Goal: Information Seeking & Learning: Learn about a topic

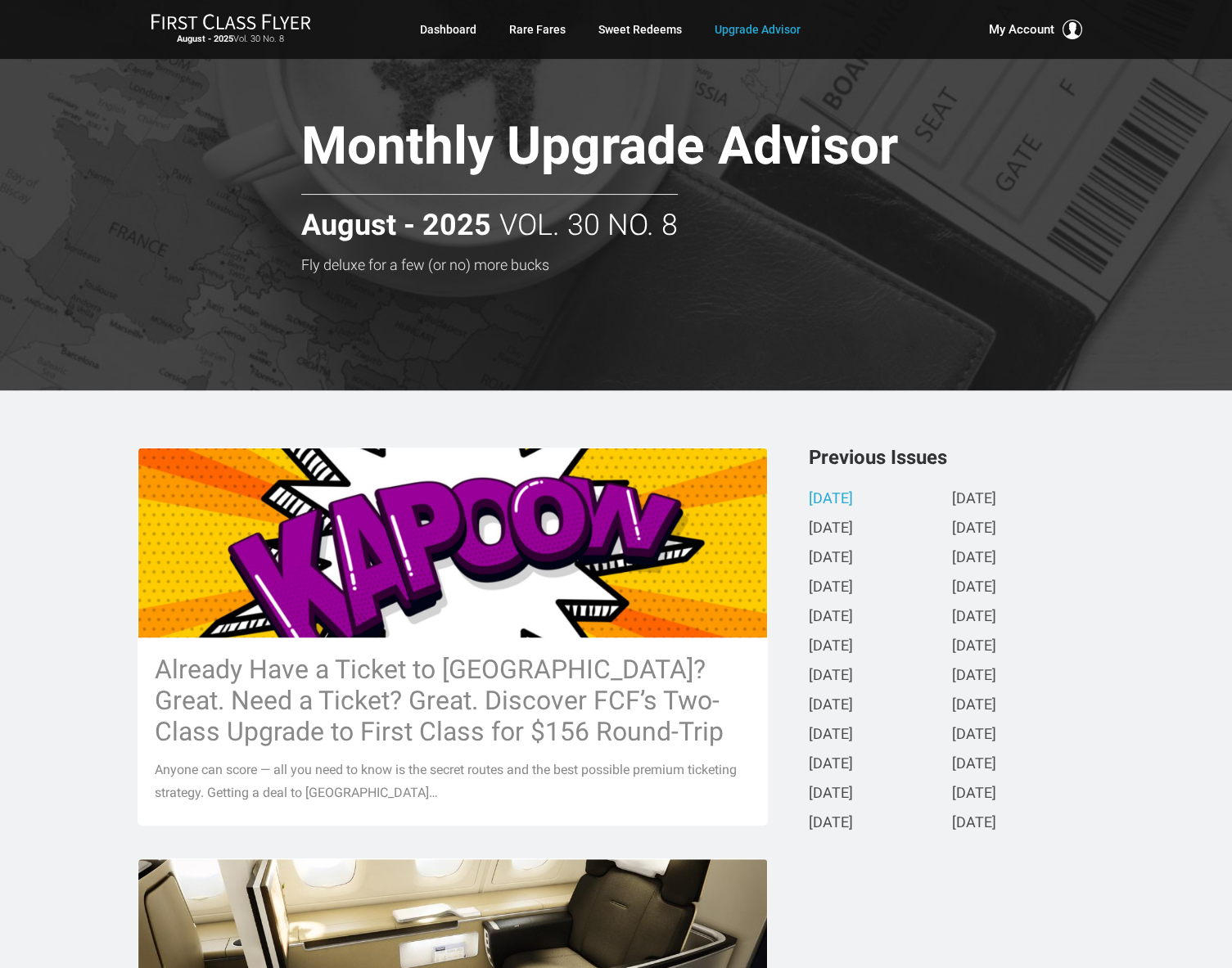
click at [1049, 194] on div "Monthly Upgrade Advisor Fly deluxe for a few (or no) more bucks Monthly Upgrade…" at bounding box center [616, 195] width 982 height 155
click at [429, 27] on link "Dashboard" at bounding box center [448, 29] width 57 height 29
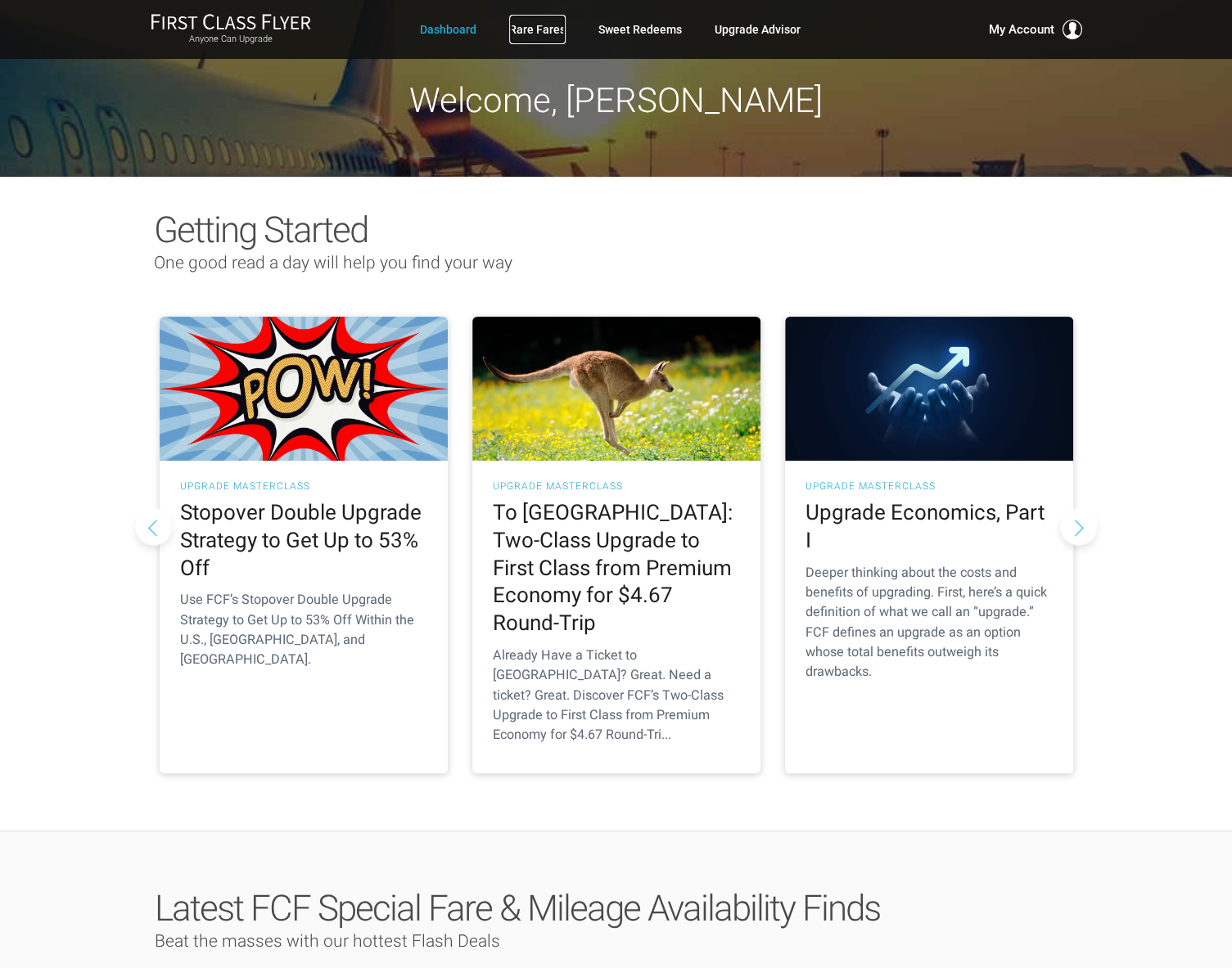
click at [536, 29] on link "Rare Fares" at bounding box center [537, 29] width 57 height 29
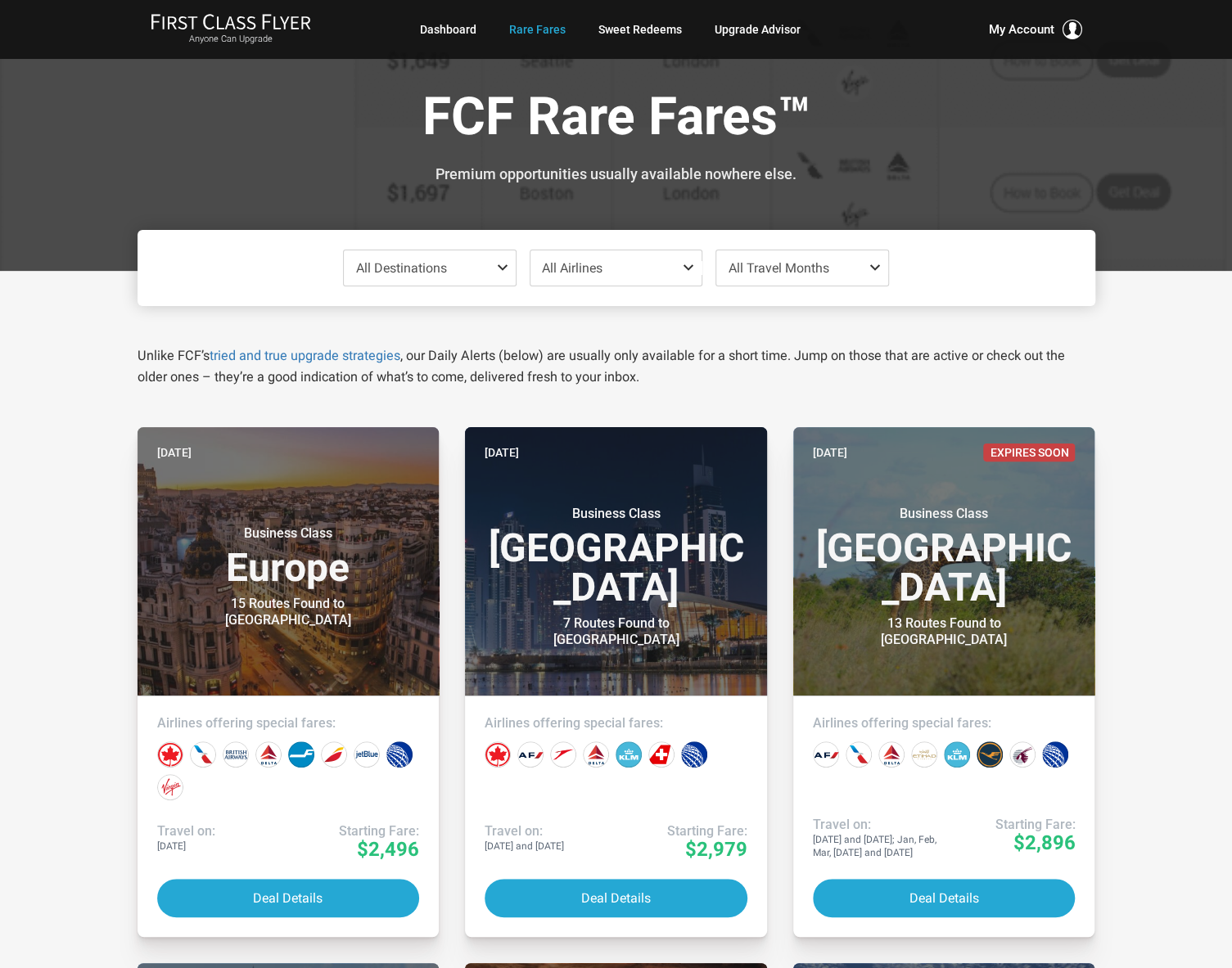
click at [499, 268] on span at bounding box center [506, 268] width 20 height 13
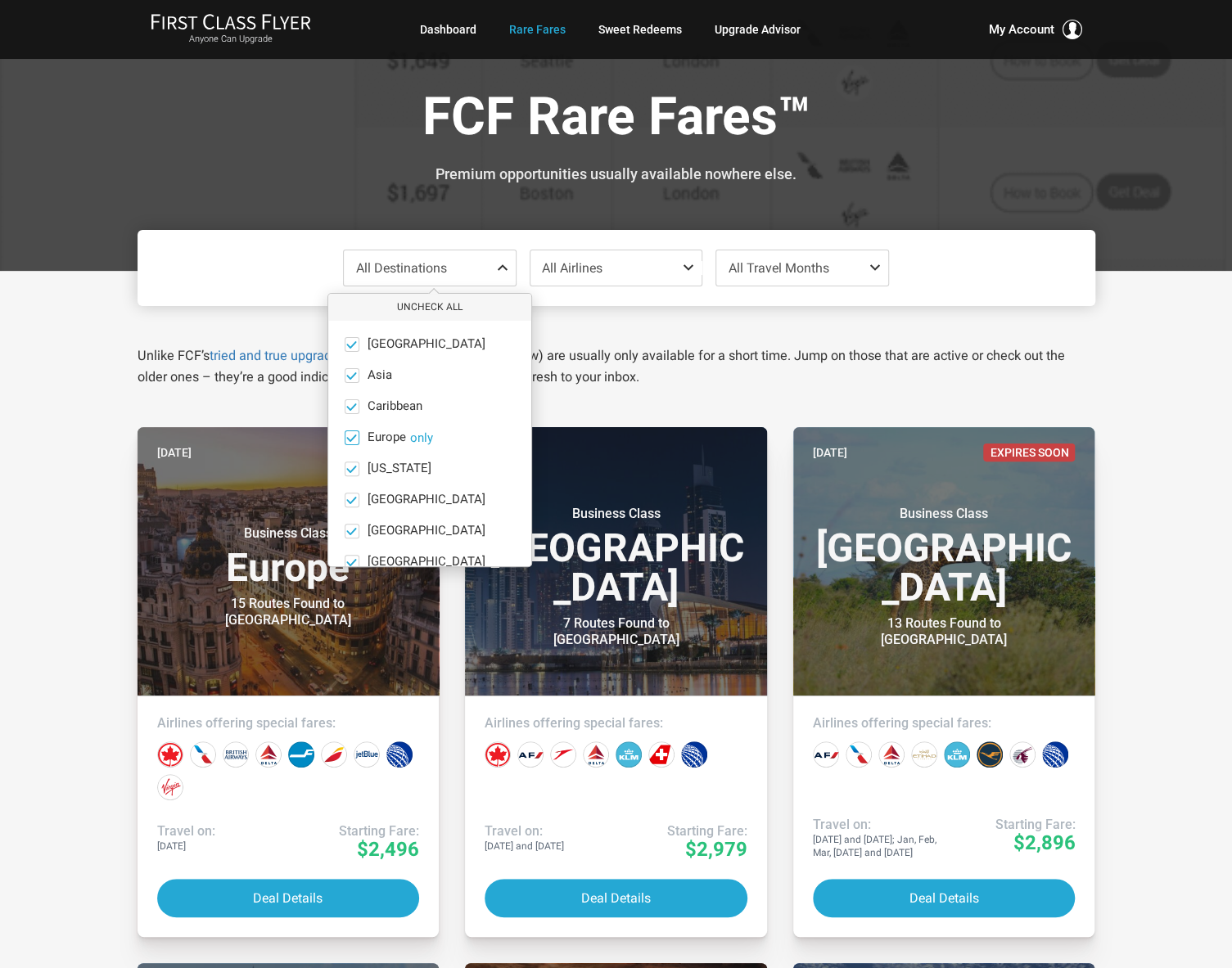
click at [427, 441] on button "only" at bounding box center [422, 438] width 23 height 15
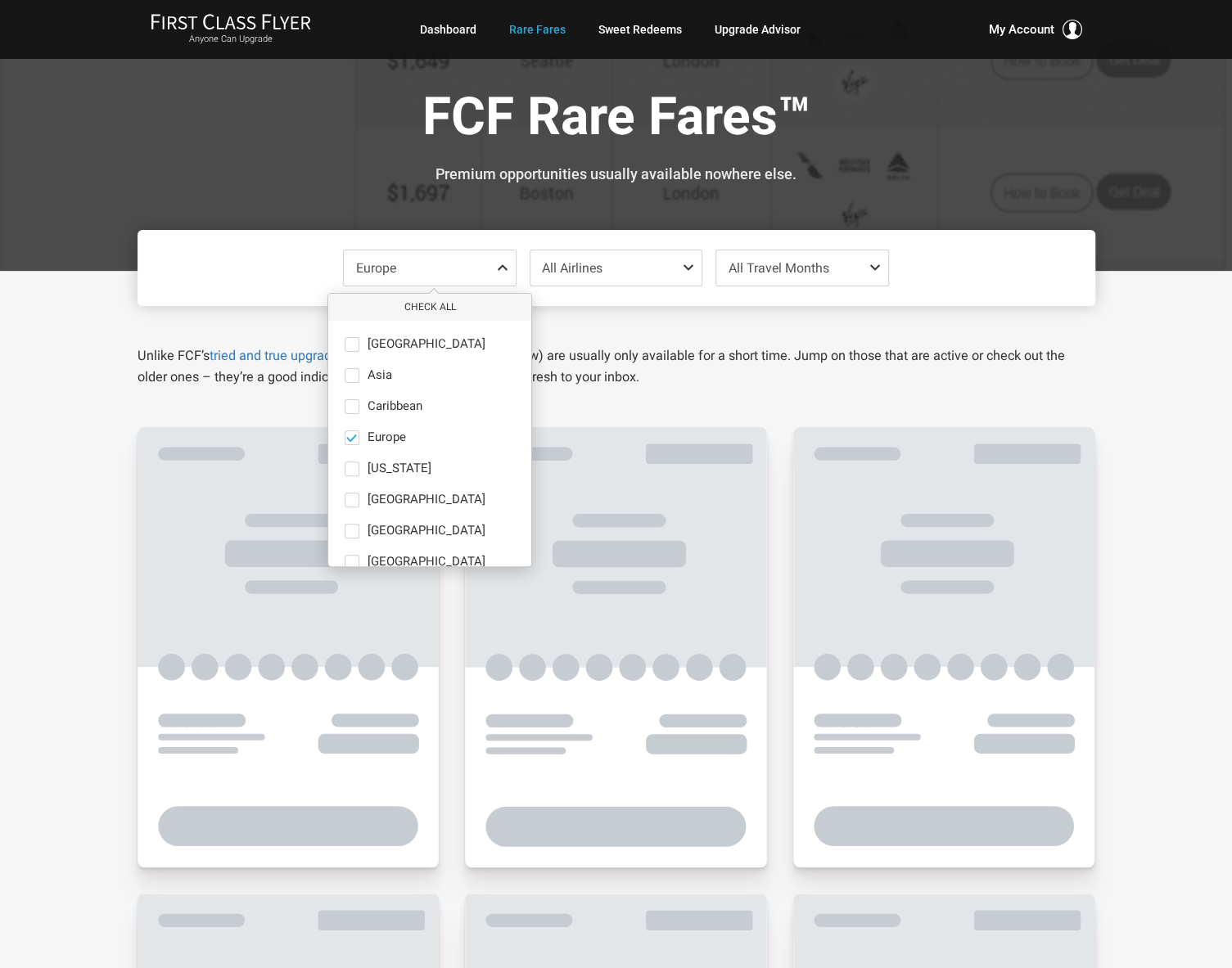
click at [738, 274] on span "All Travel Months" at bounding box center [778, 268] width 101 height 16
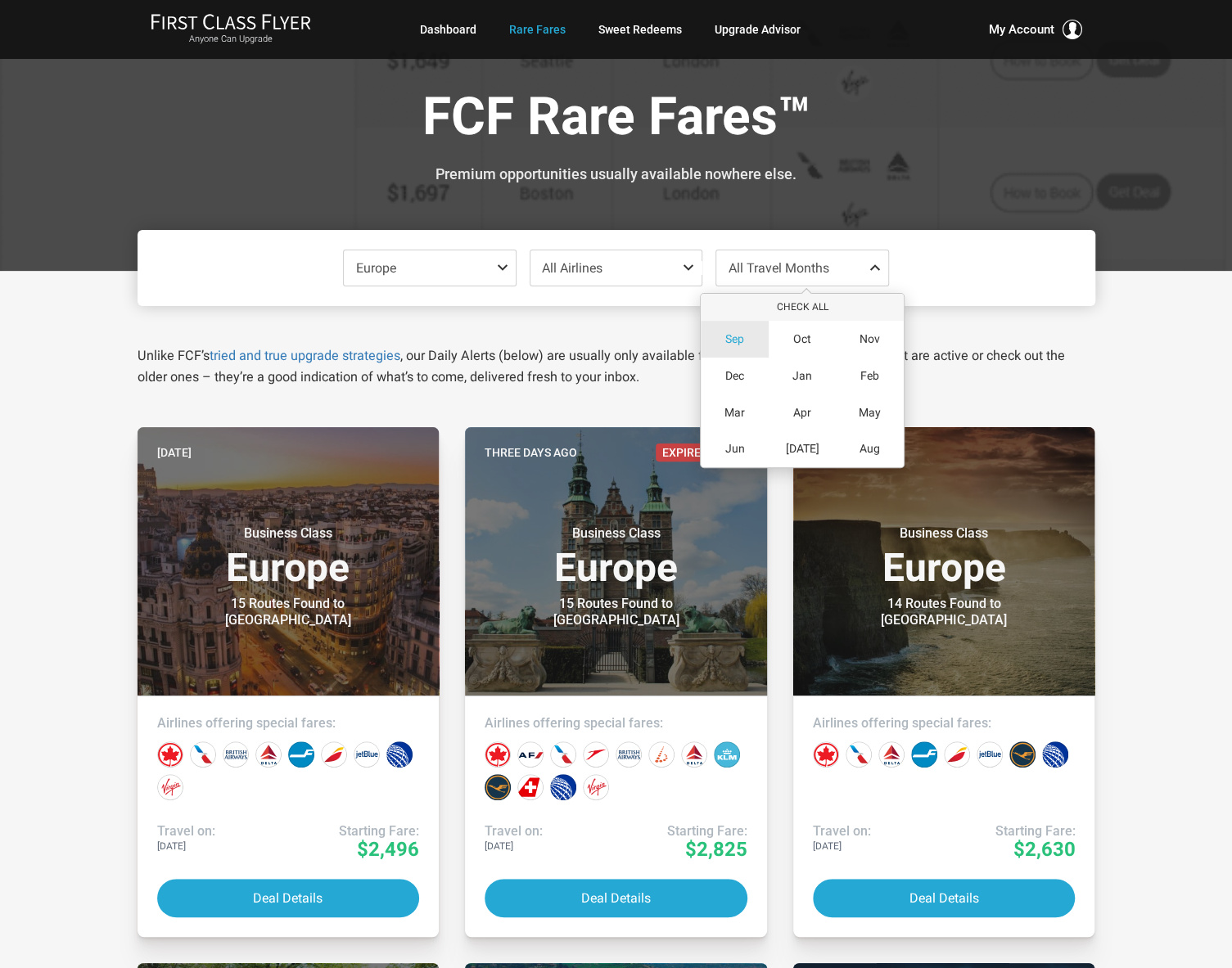
click at [738, 333] on span "Sep" at bounding box center [734, 339] width 19 height 14
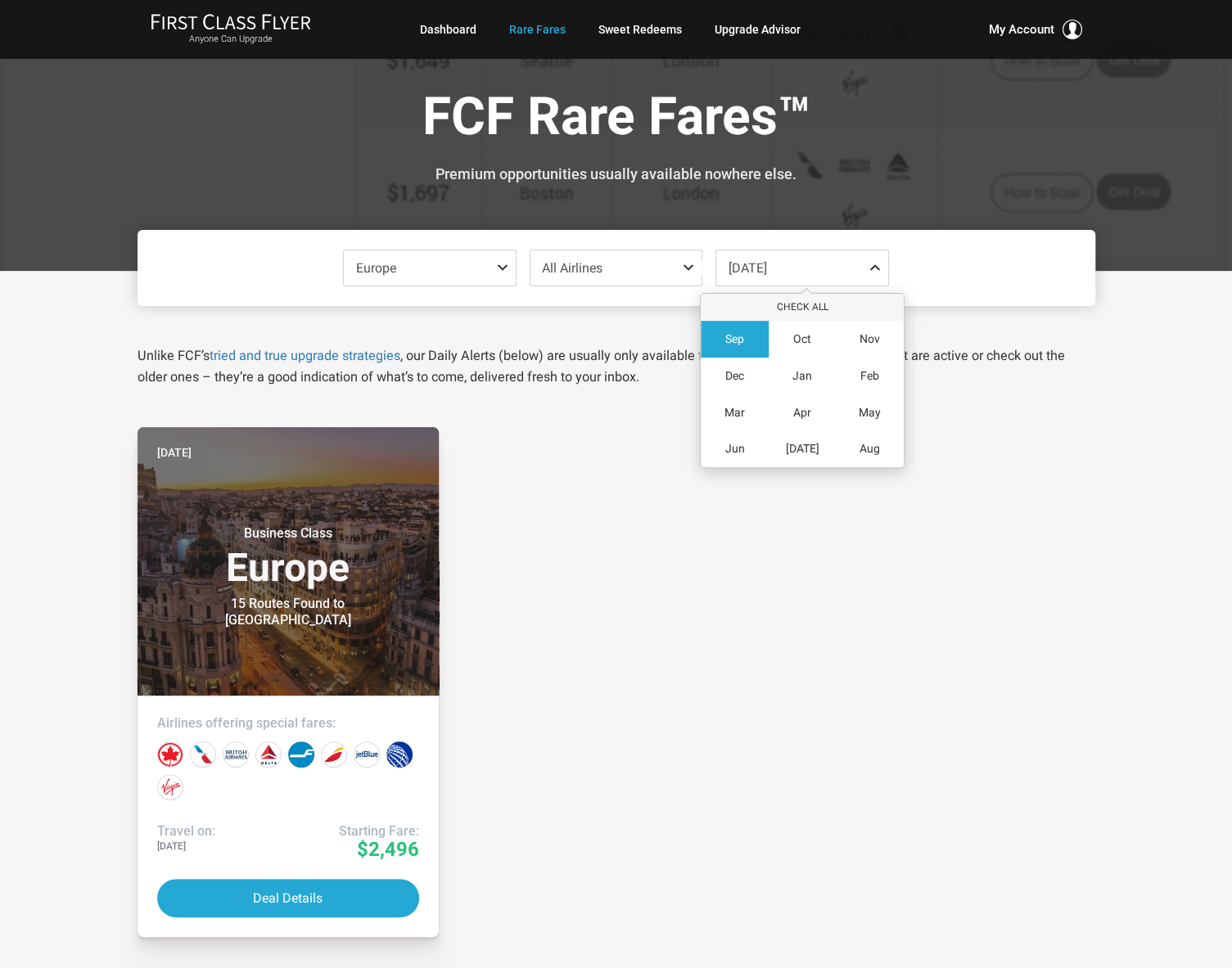
click at [722, 346] on div "Sep" at bounding box center [734, 339] width 68 height 37
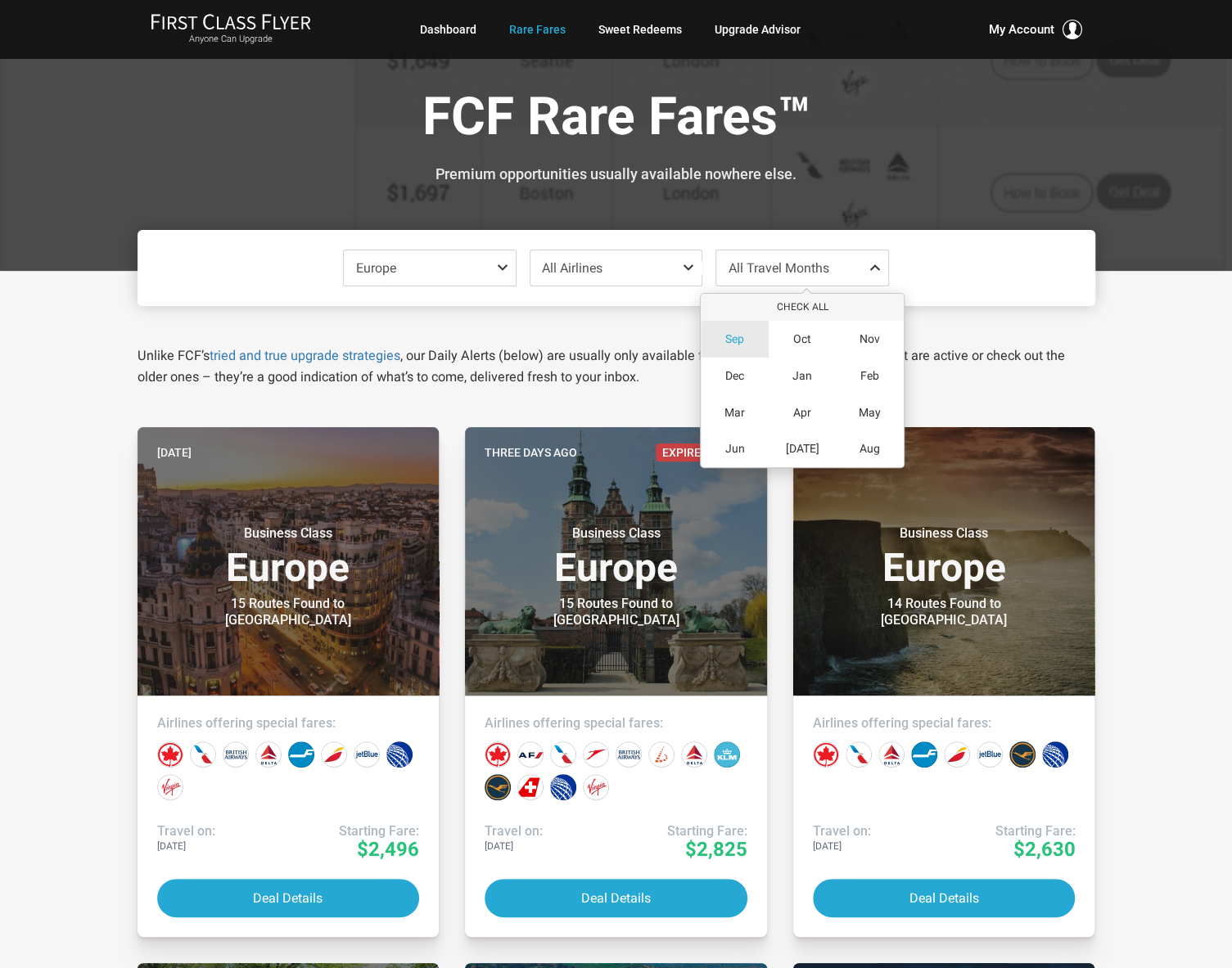
click at [728, 333] on span "Sep" at bounding box center [734, 339] width 19 height 14
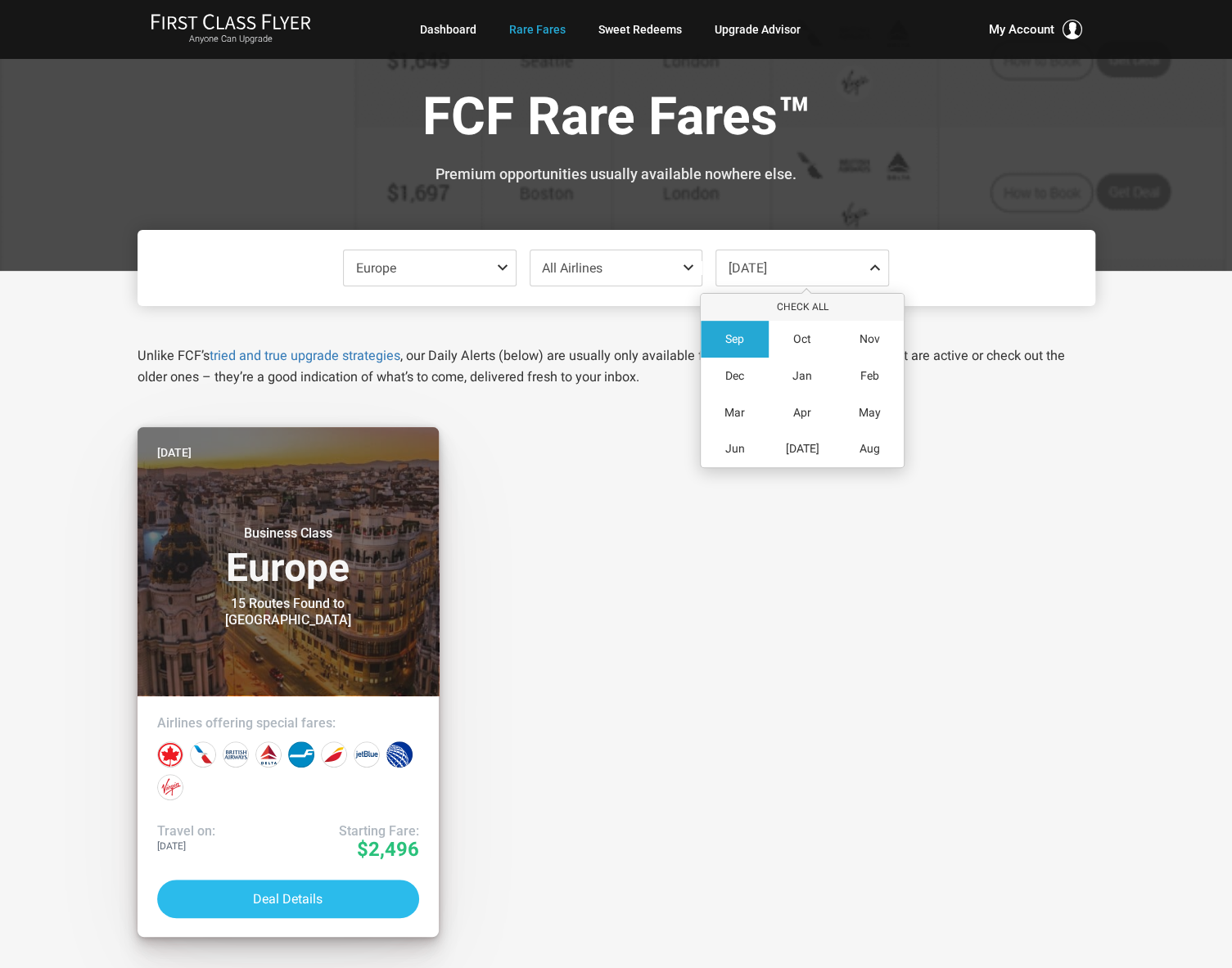
click at [289, 891] on button "Deal Details" at bounding box center [288, 898] width 263 height 38
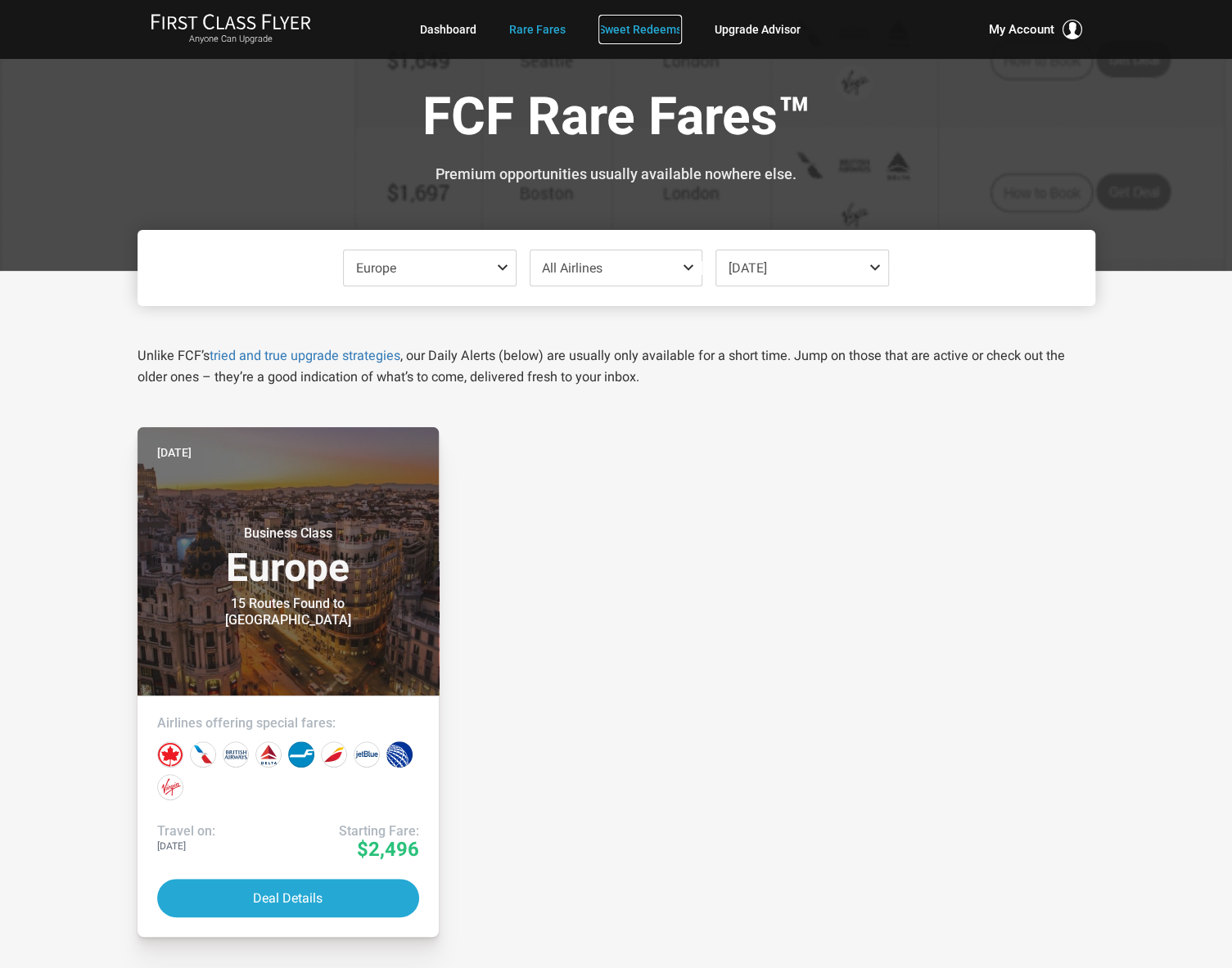
click at [656, 33] on link "Sweet Redeems" at bounding box center [641, 29] width 84 height 29
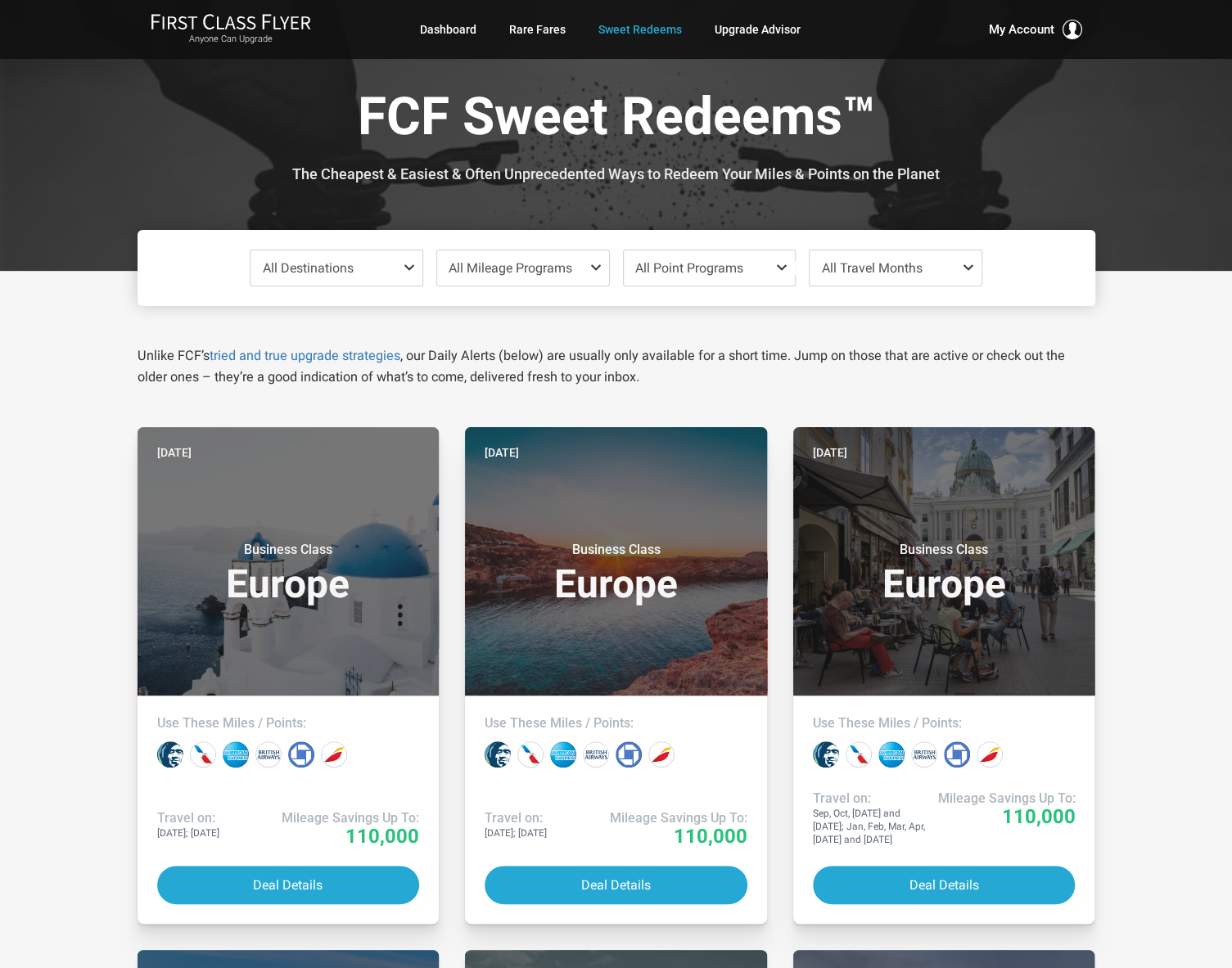
click at [398, 264] on span "All Destinations" at bounding box center [337, 268] width 172 height 35
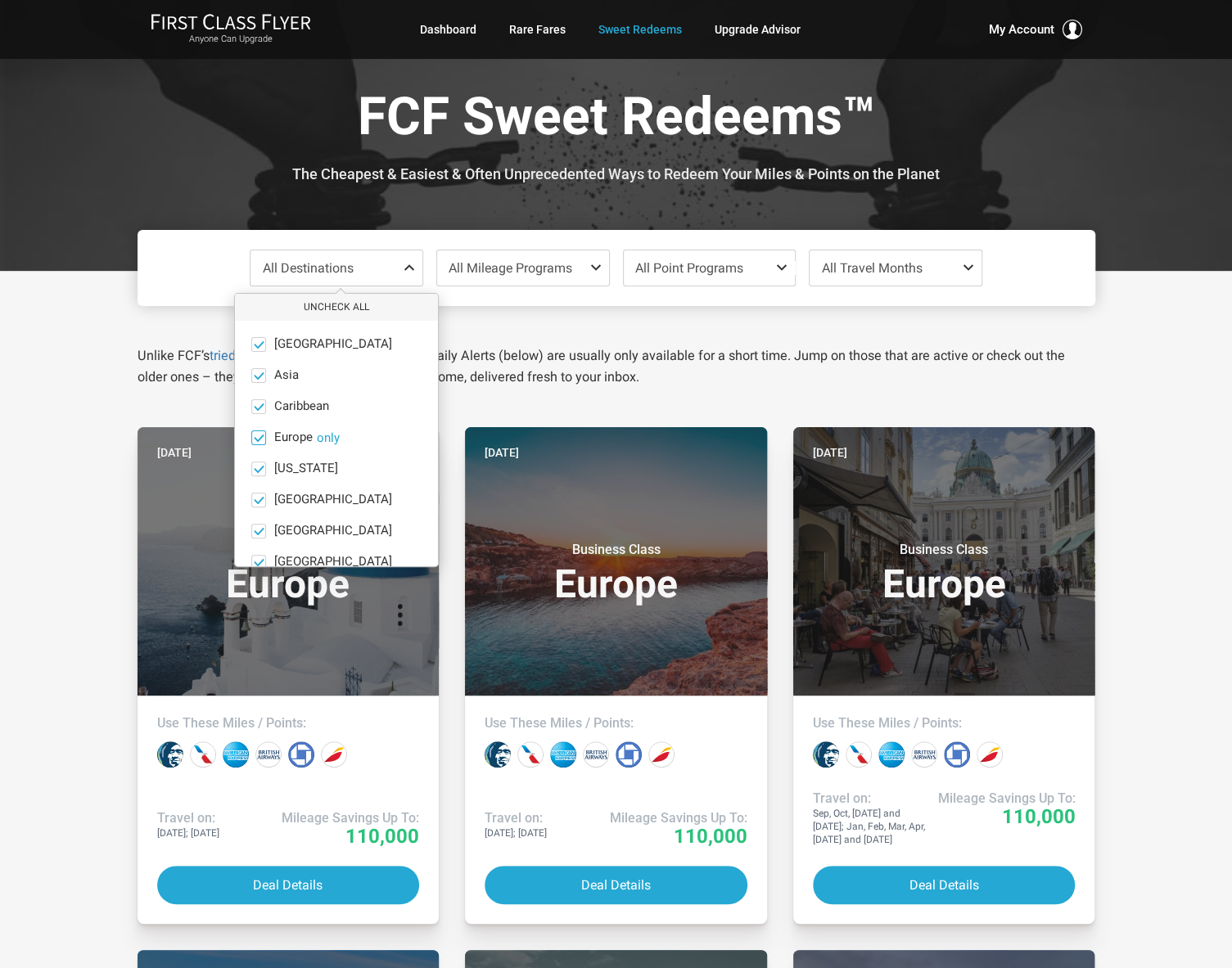
click at [319, 435] on button "only" at bounding box center [328, 438] width 23 height 15
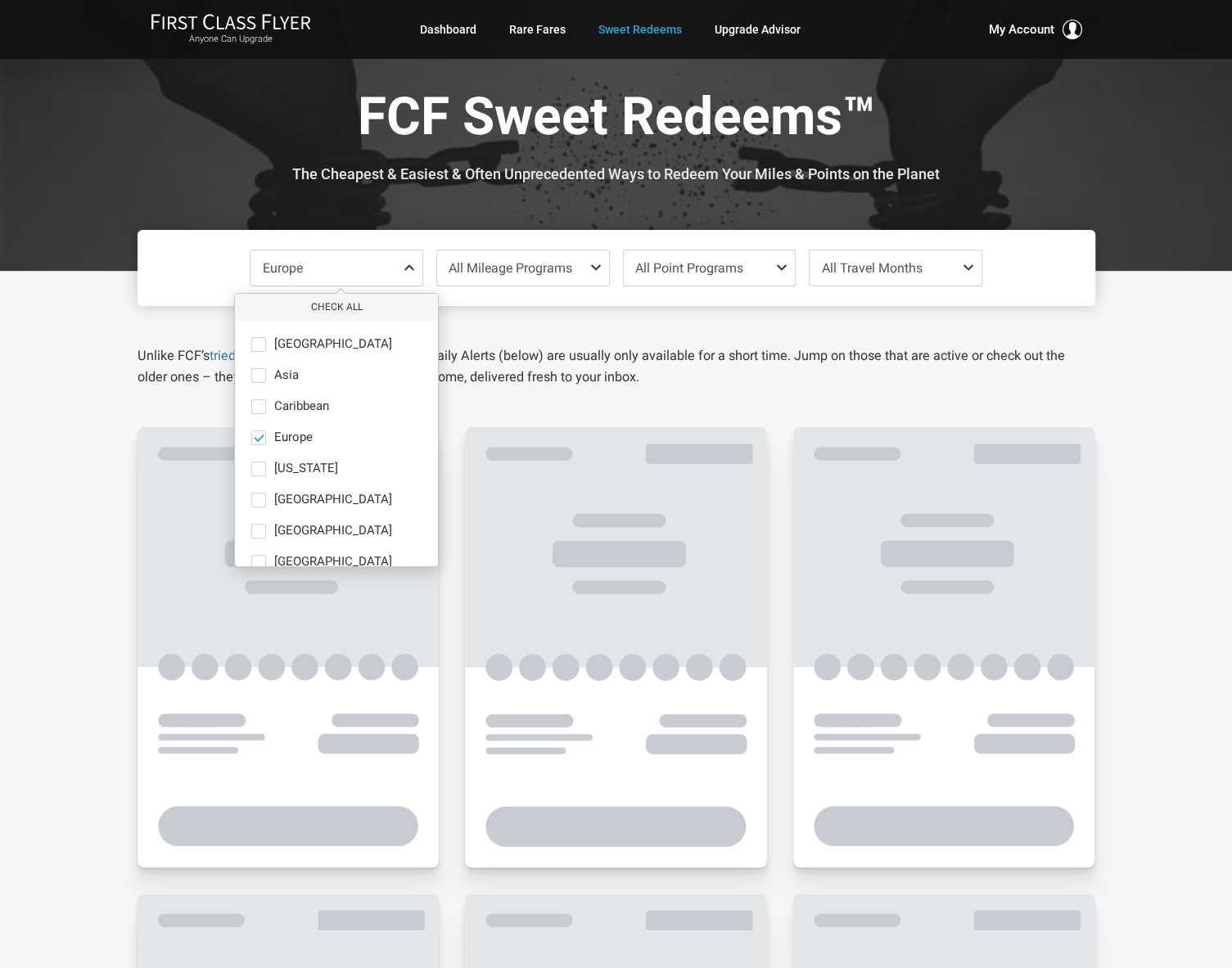
click at [859, 272] on span "All Travel Months" at bounding box center [871, 268] width 101 height 16
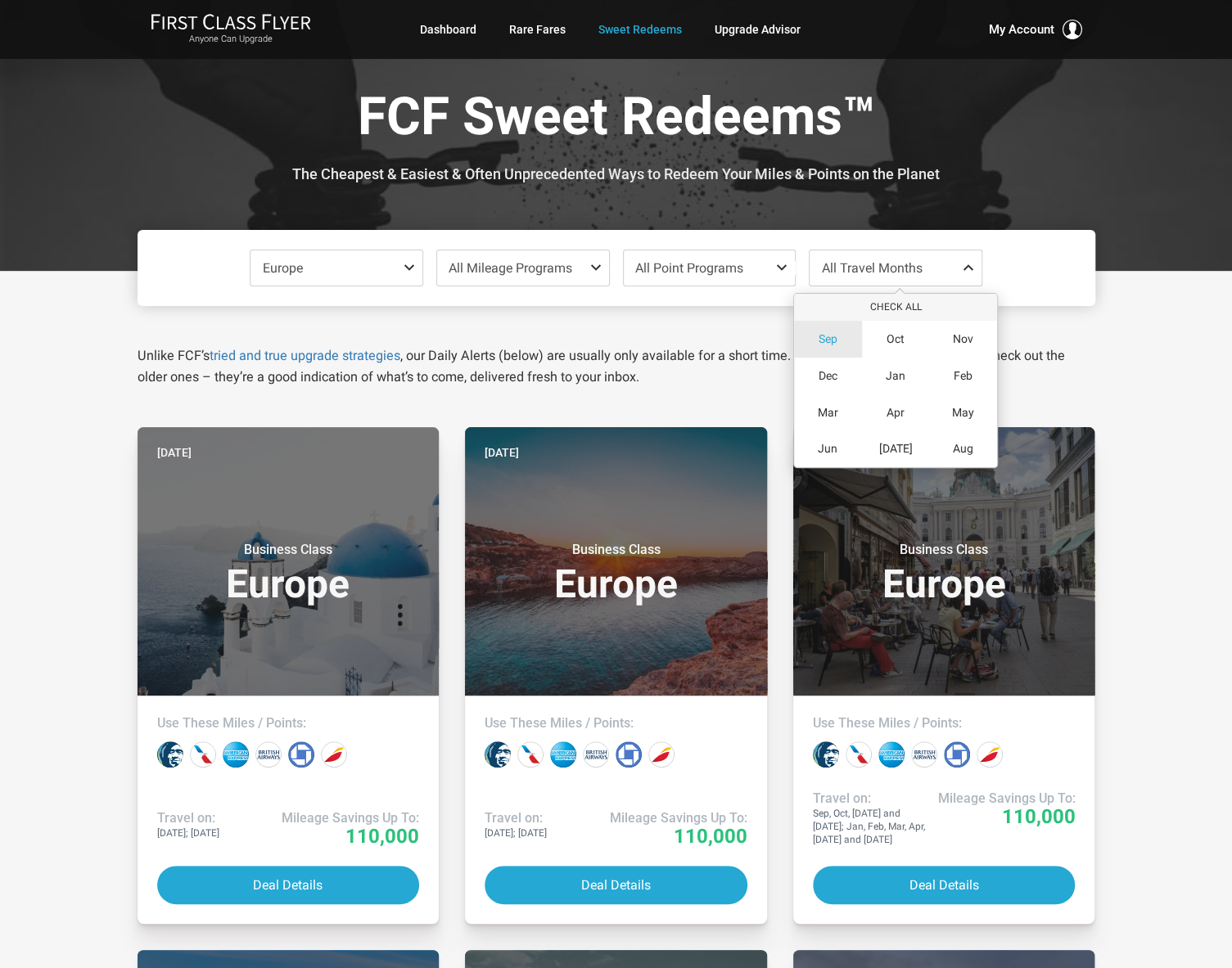
click at [830, 339] on span "Sep" at bounding box center [827, 339] width 19 height 14
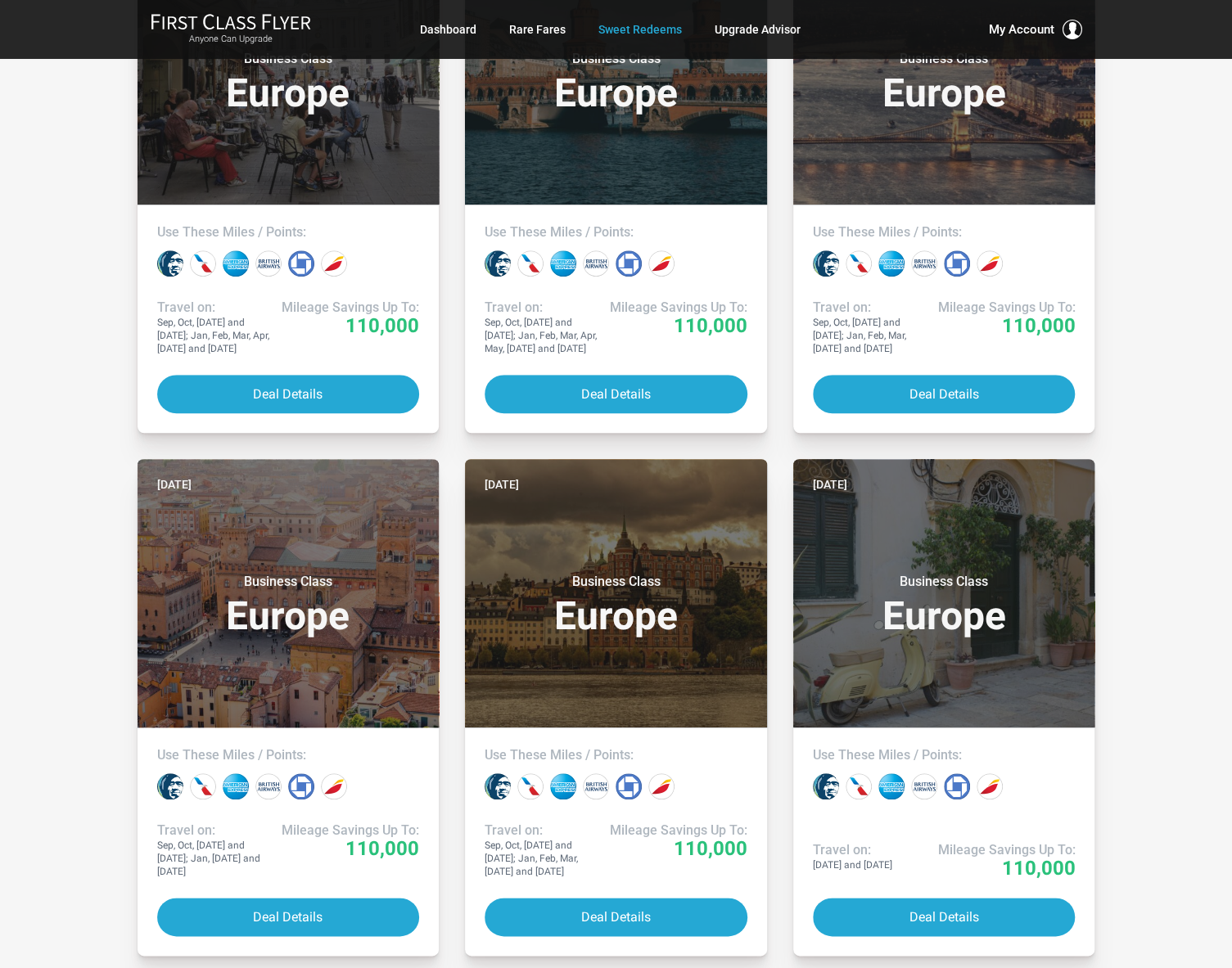
scroll to position [409, 0]
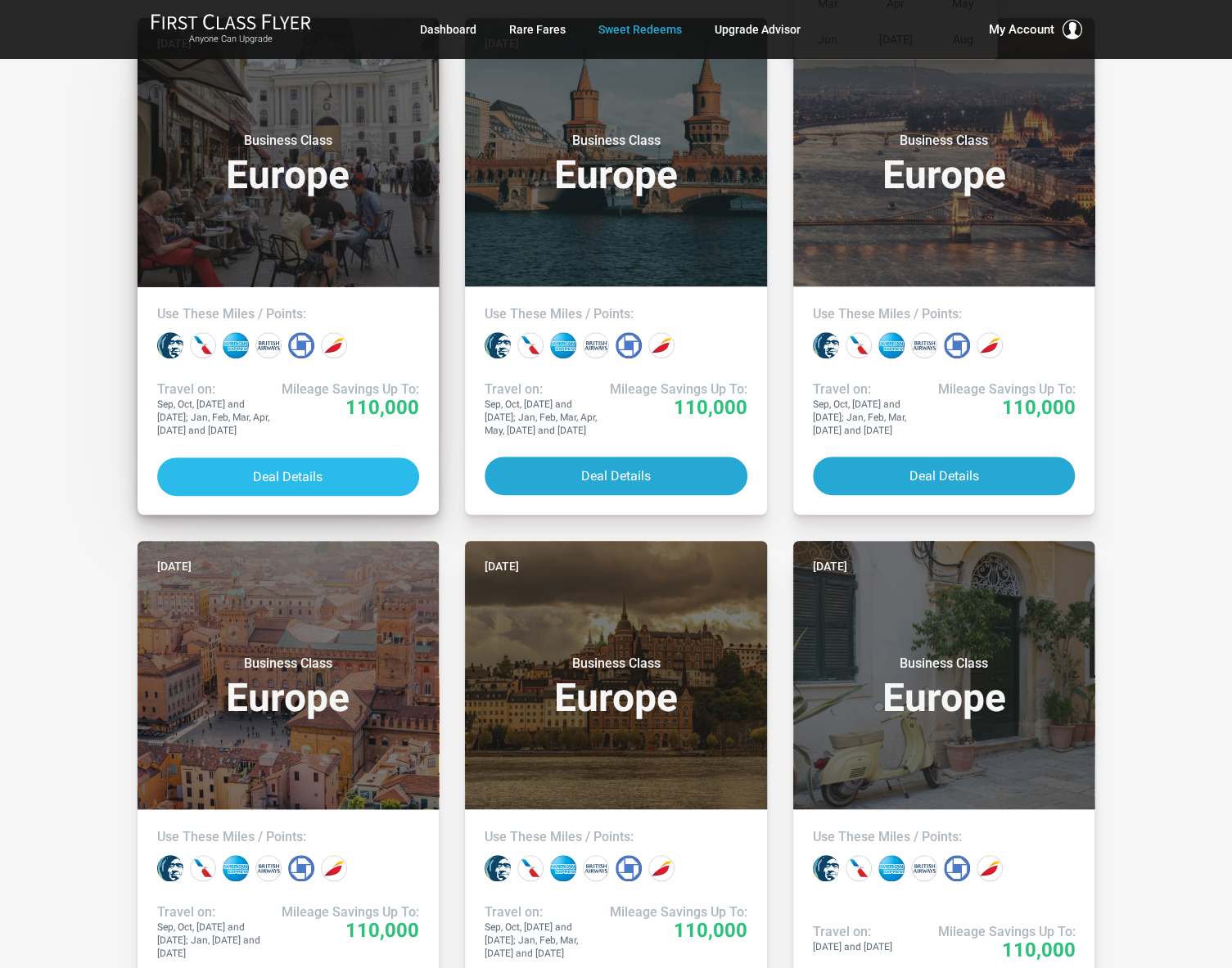
click at [315, 473] on button "Deal Details" at bounding box center [288, 477] width 263 height 38
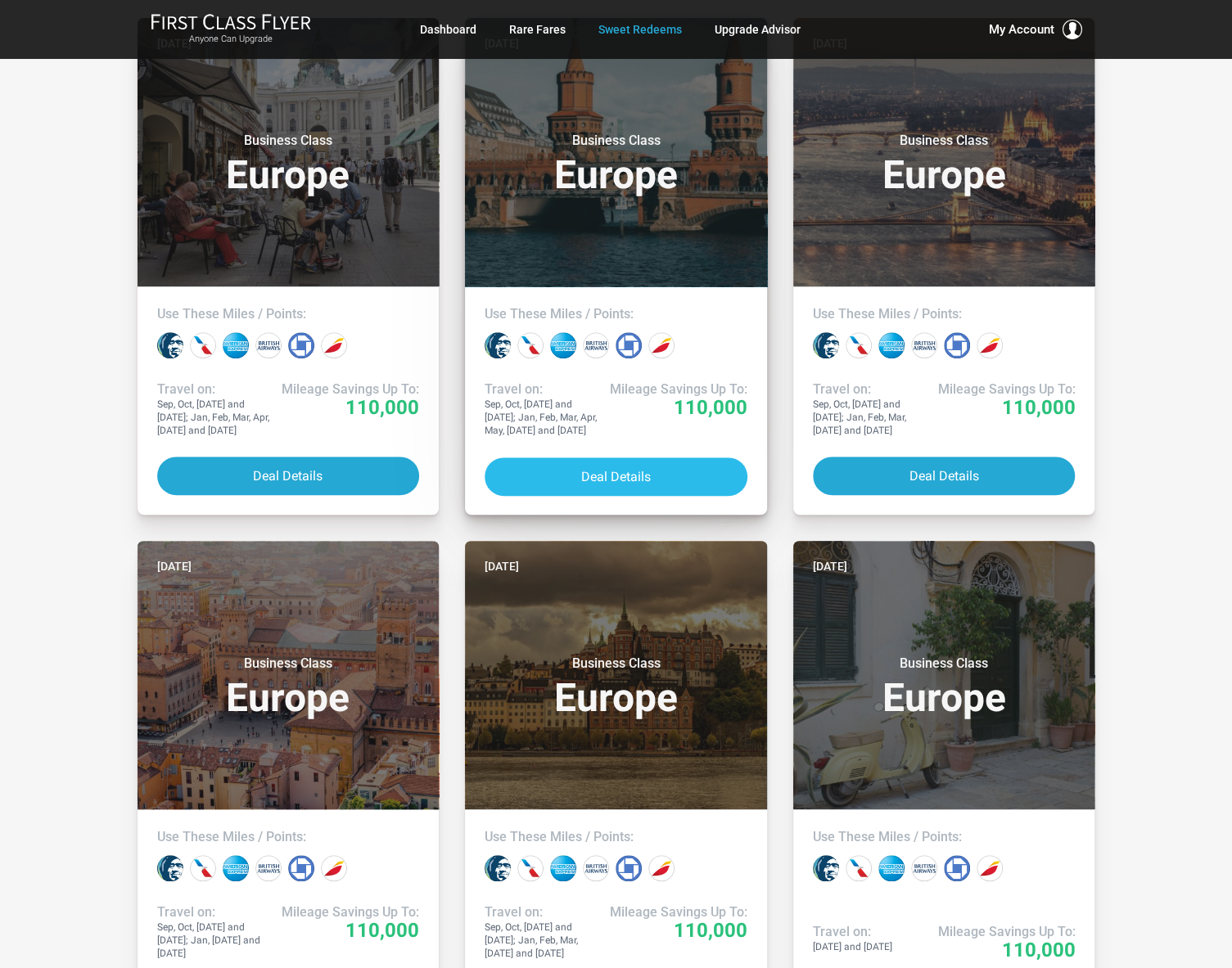
click at [589, 459] on button "Deal Details" at bounding box center [616, 477] width 263 height 38
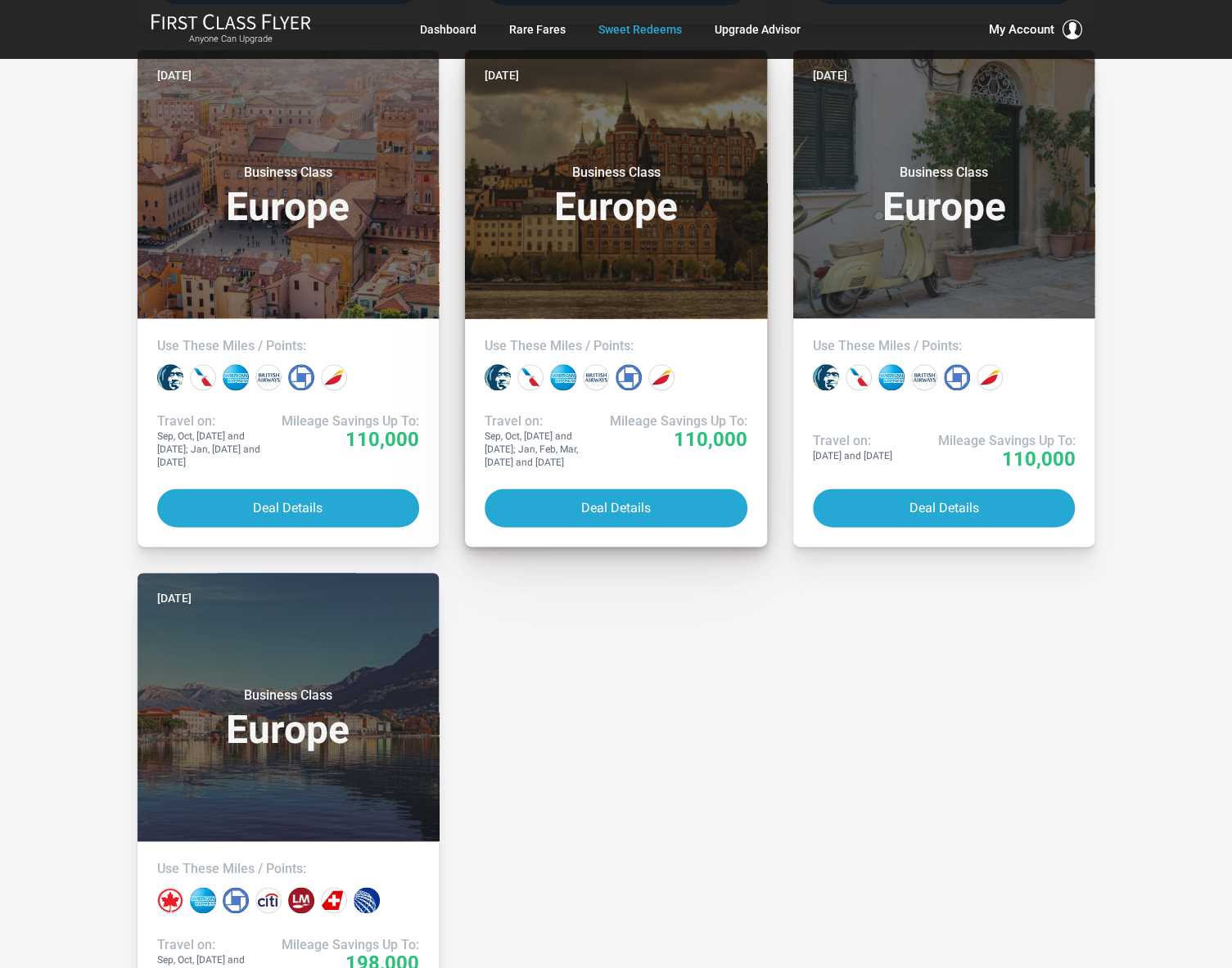
scroll to position [982, 0]
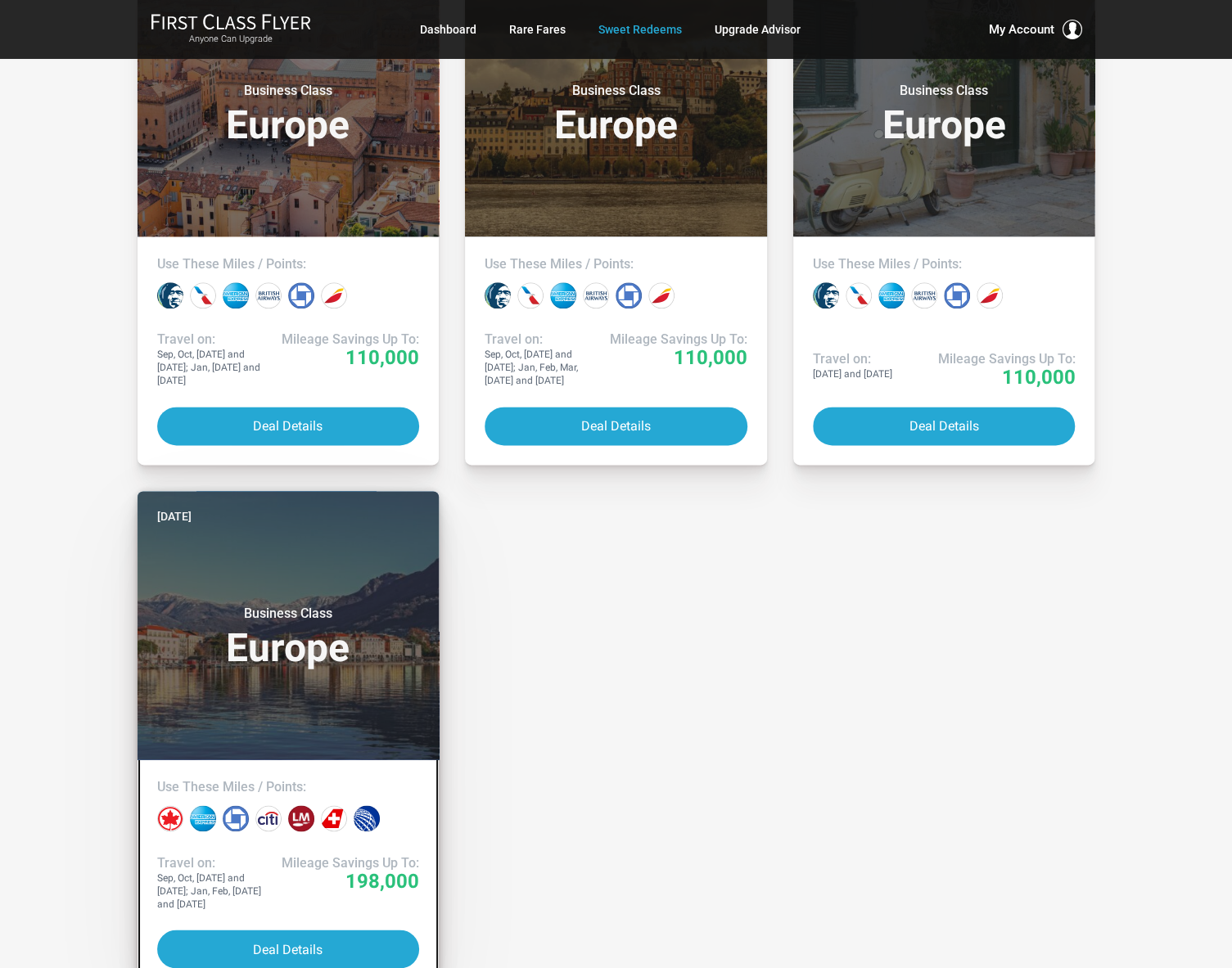
click at [318, 819] on div at bounding box center [288, 818] width 270 height 33
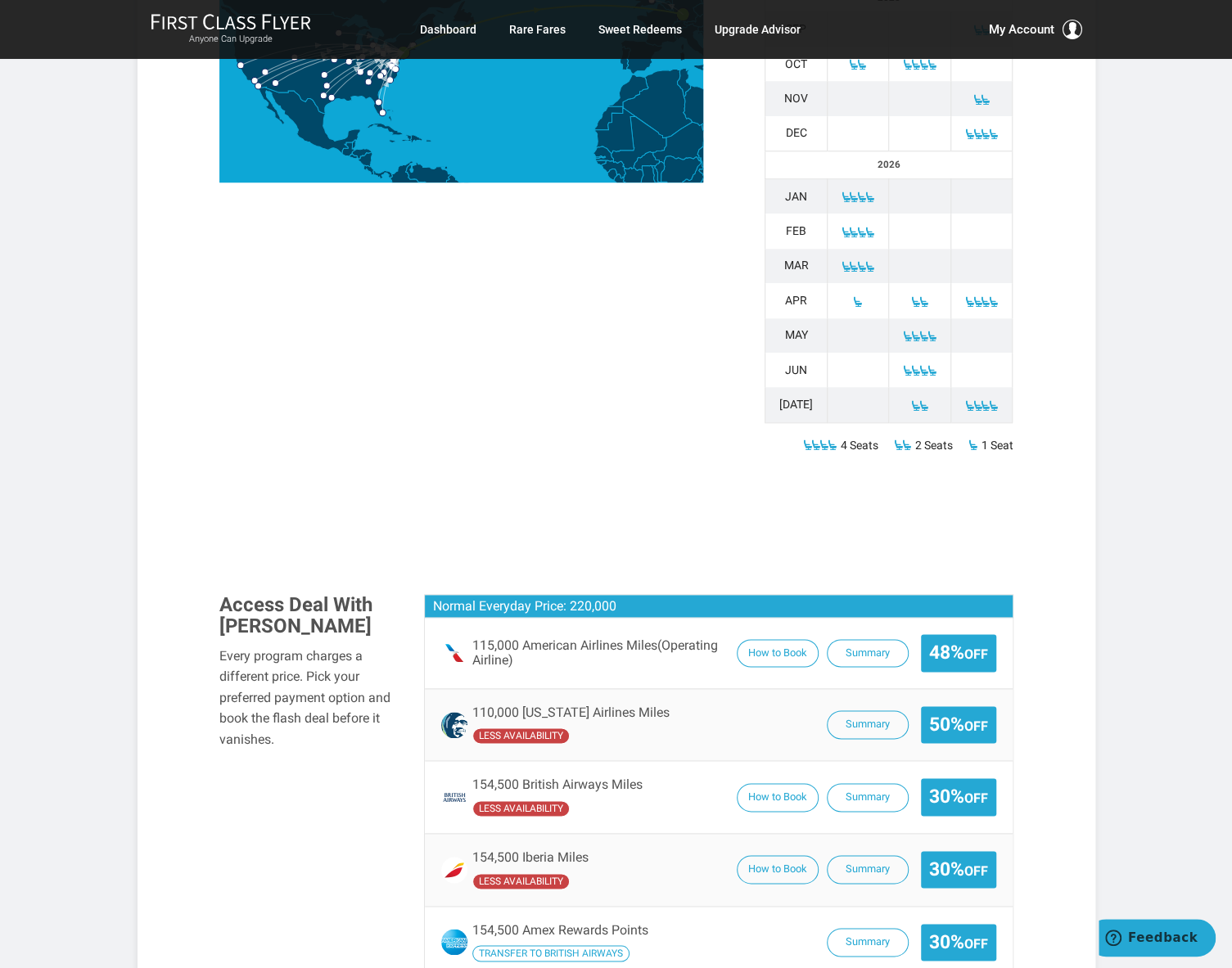
scroll to position [818, 0]
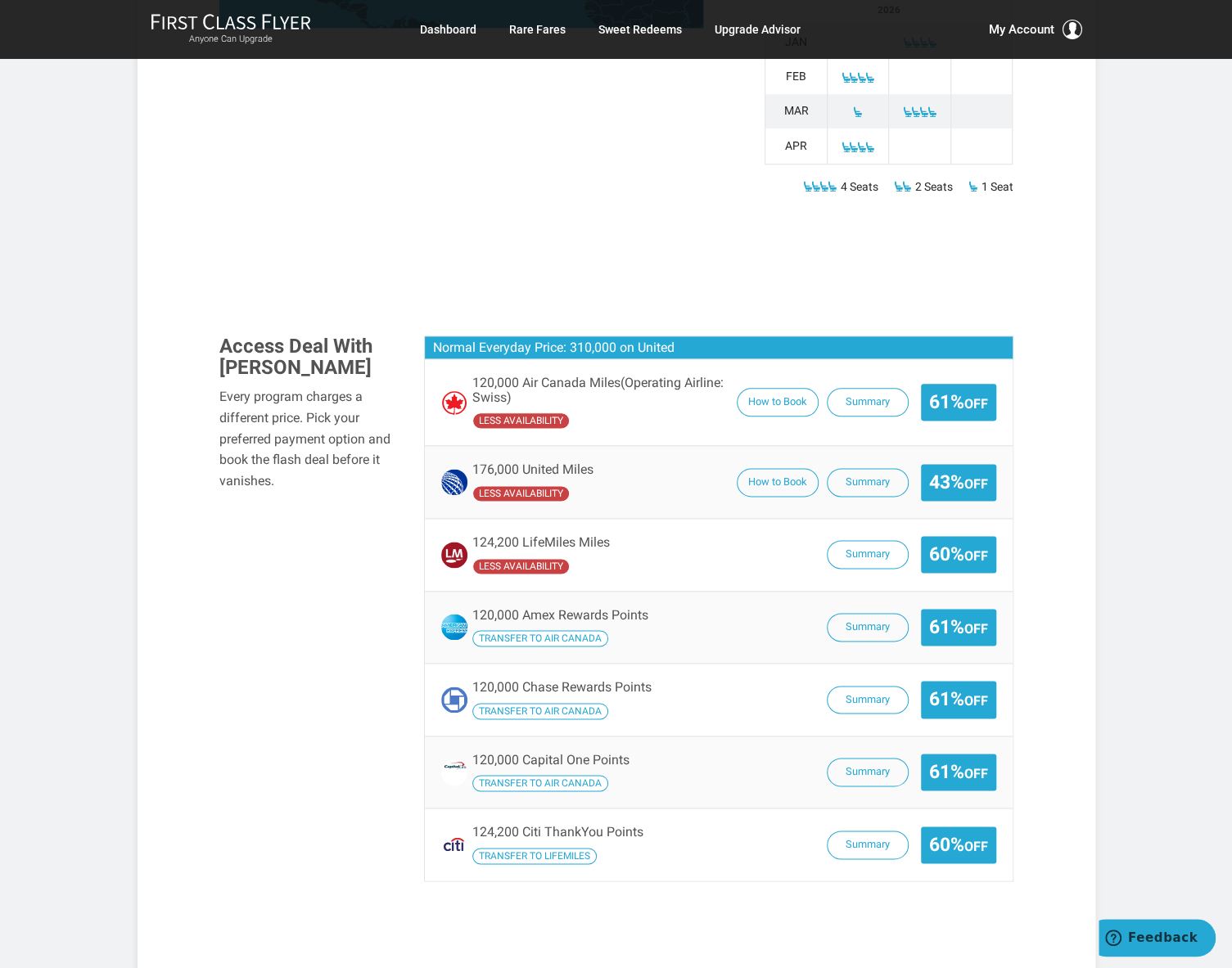
scroll to position [982, 0]
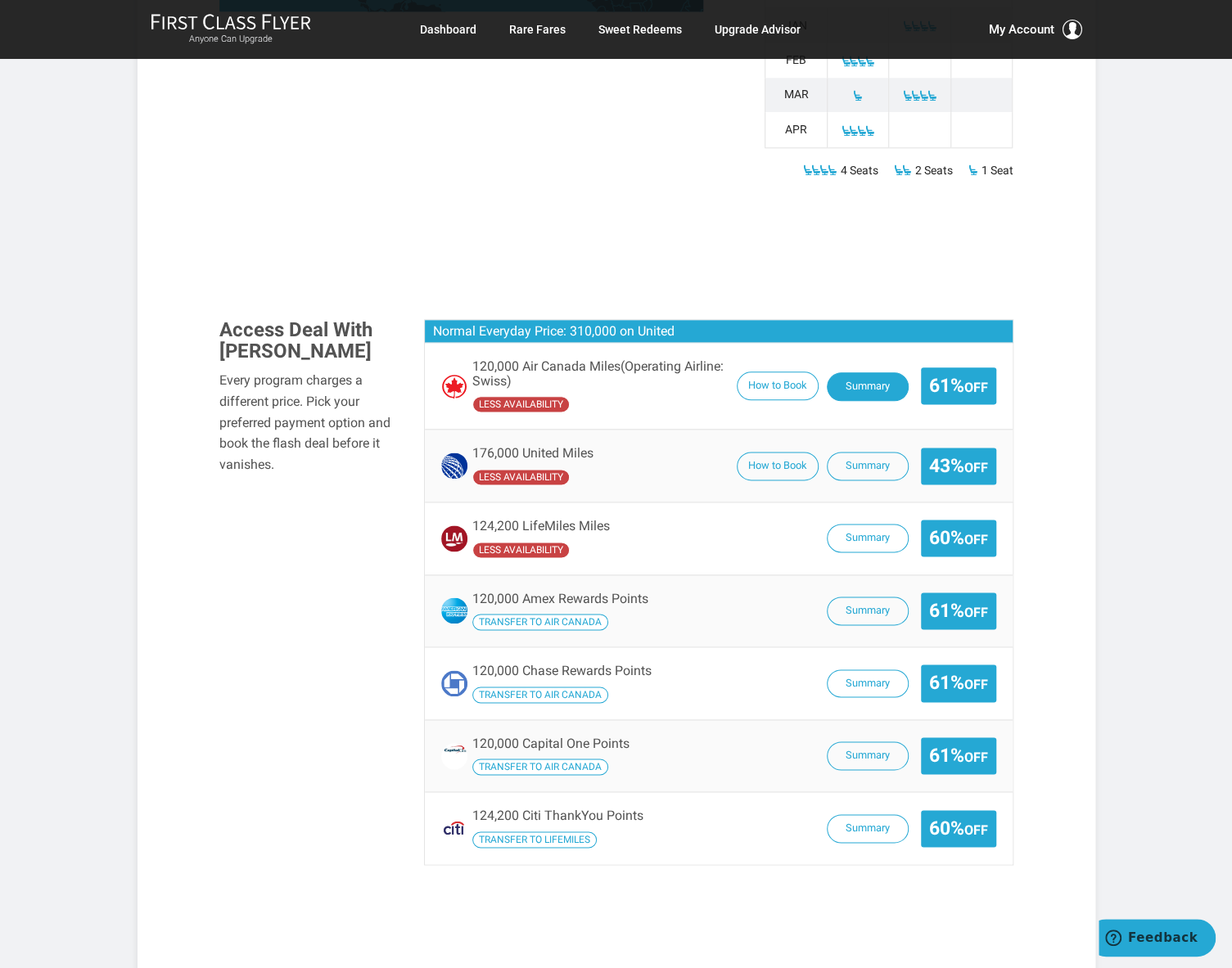
click at [871, 378] on button "Summary" at bounding box center [867, 387] width 82 height 29
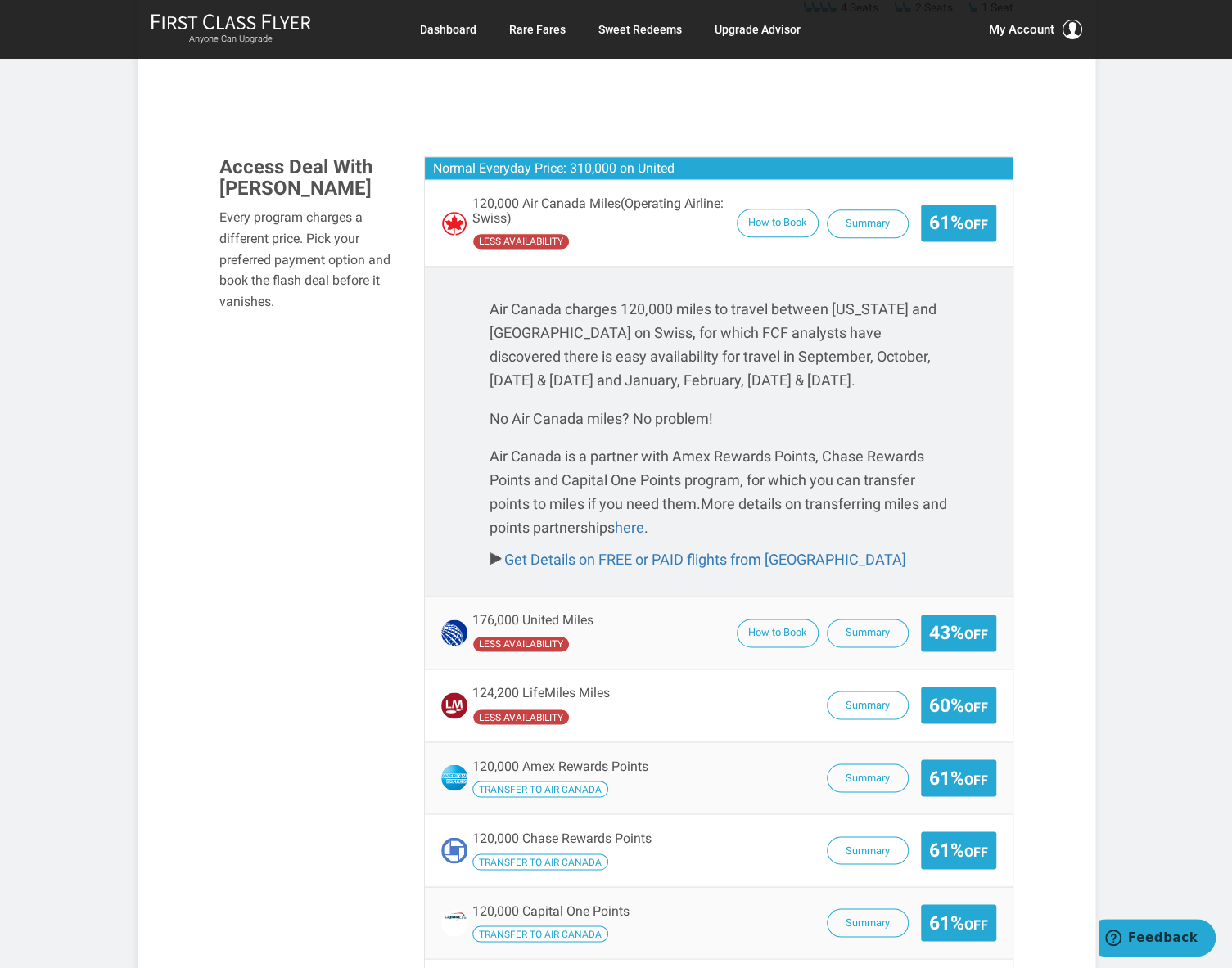
scroll to position [1146, 0]
click at [846, 772] on button "Summary" at bounding box center [867, 777] width 82 height 29
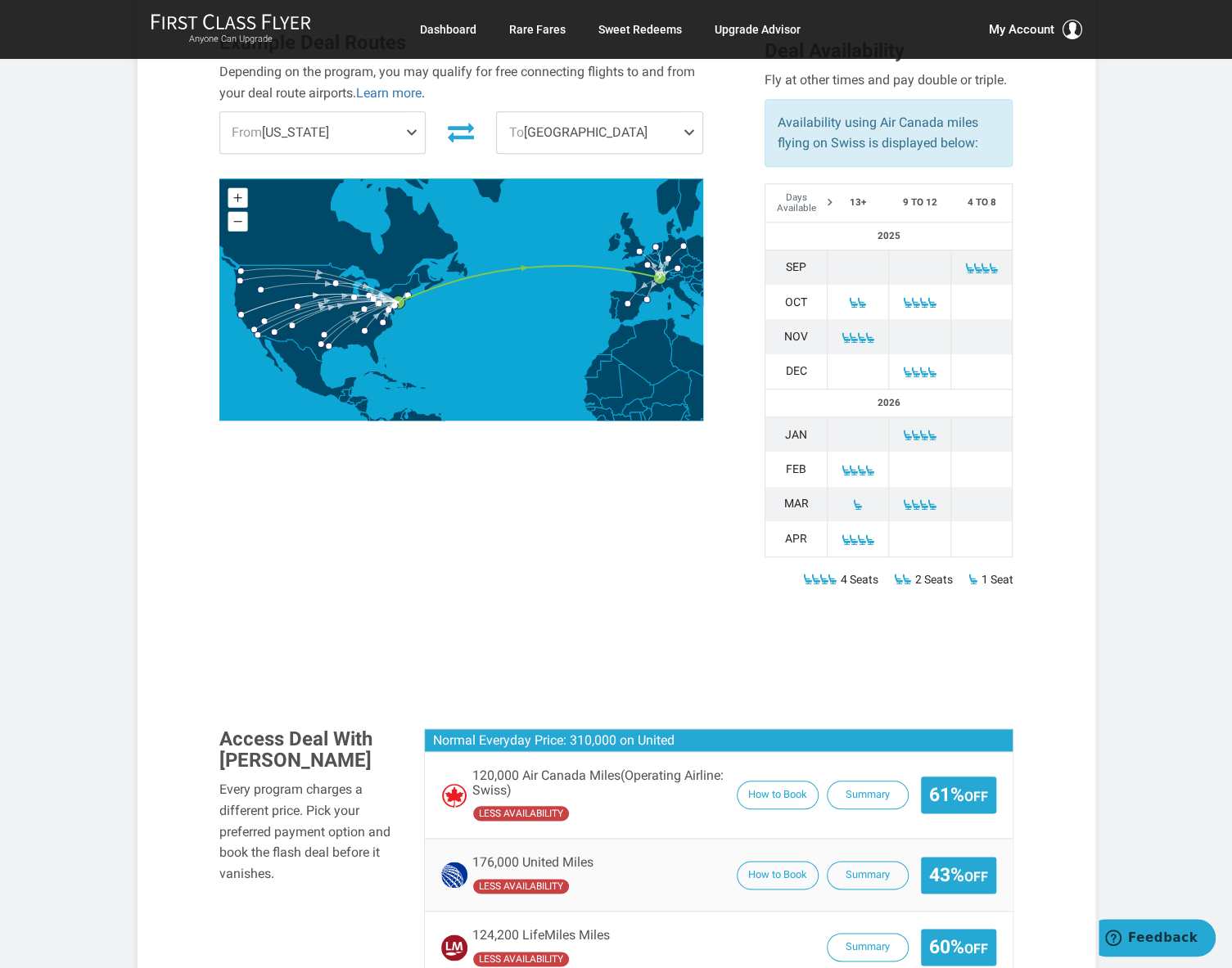
scroll to position [409, 0]
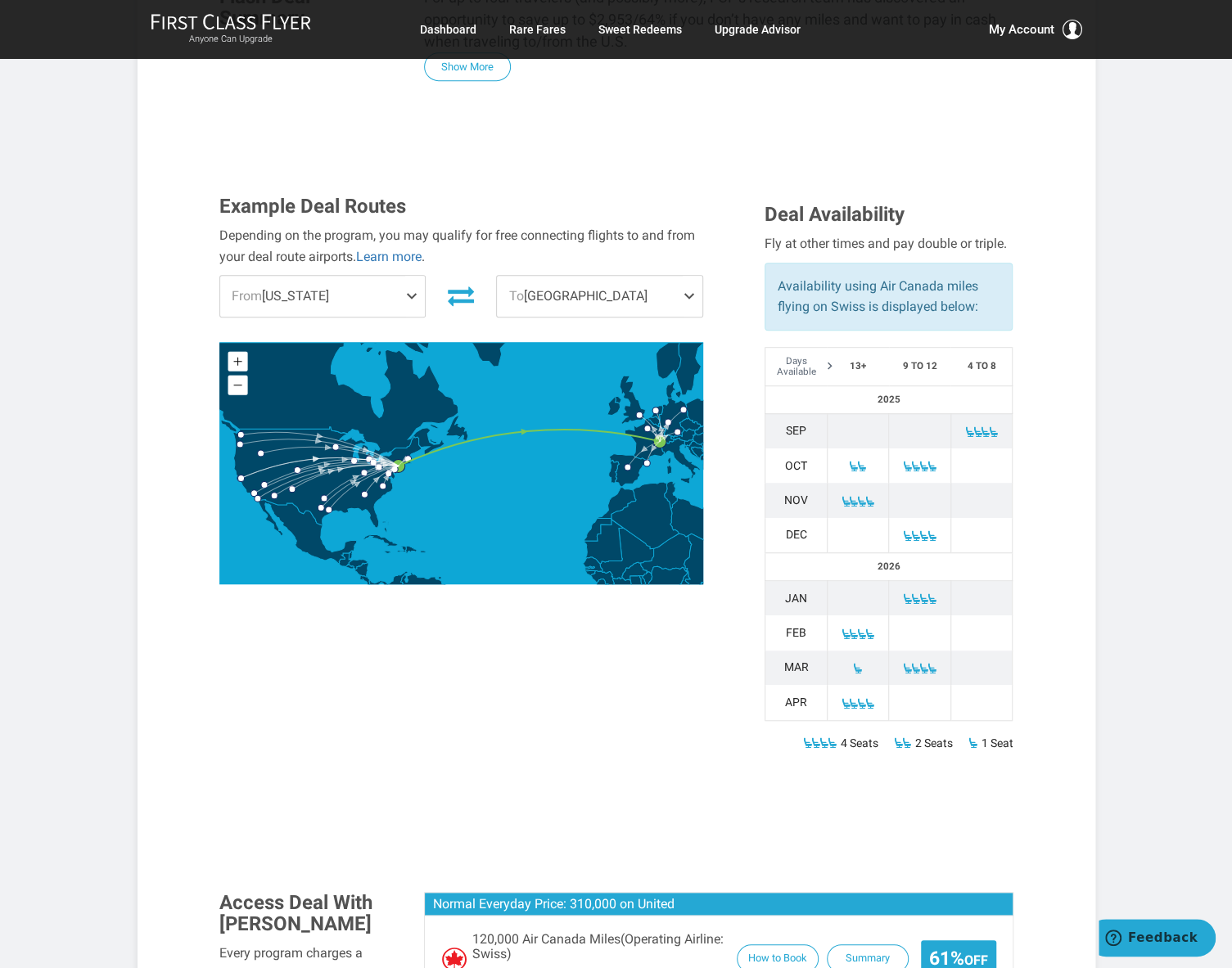
click at [600, 293] on span "To [GEOGRAPHIC_DATA]" at bounding box center [600, 296] width 206 height 41
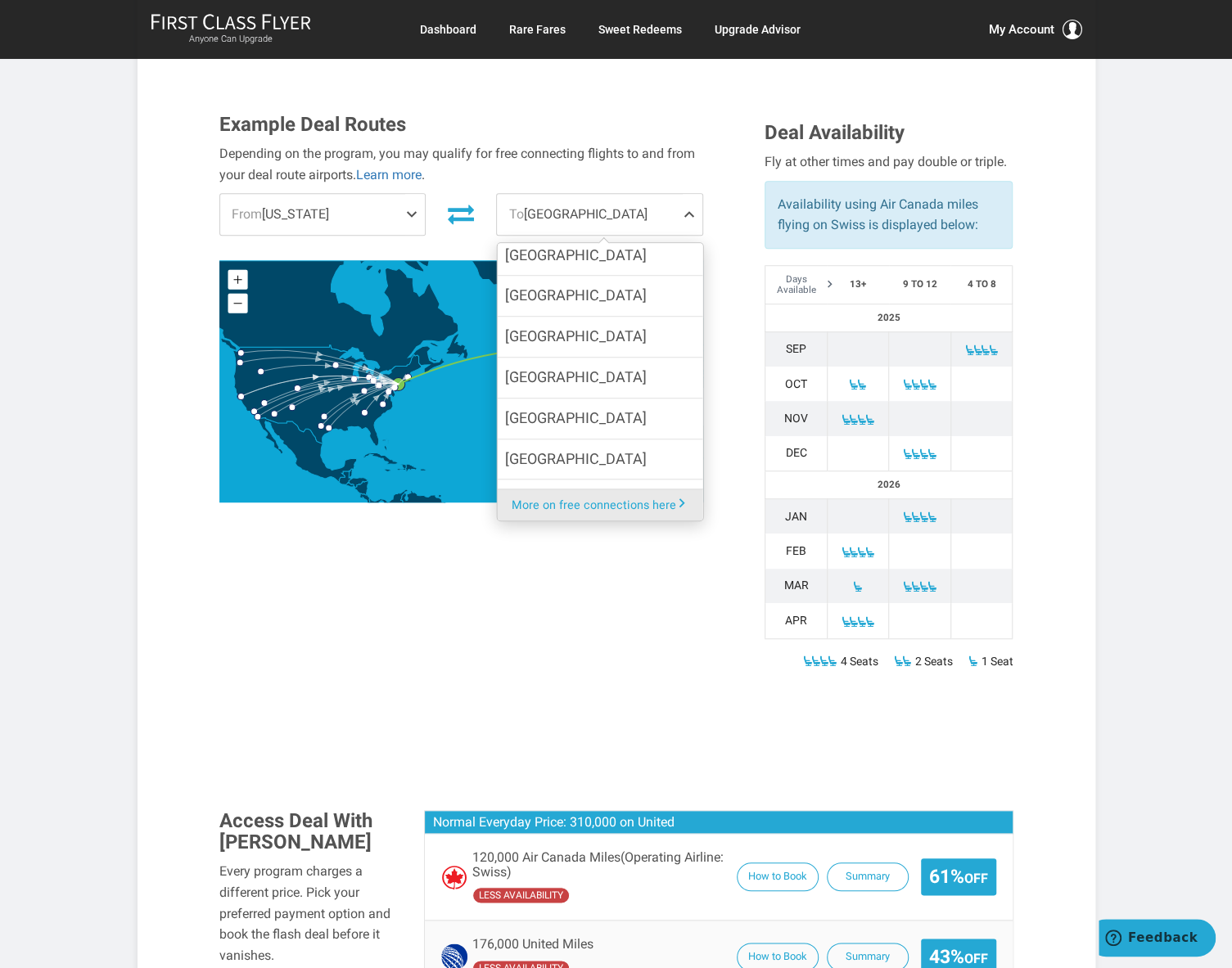
scroll to position [164, 0]
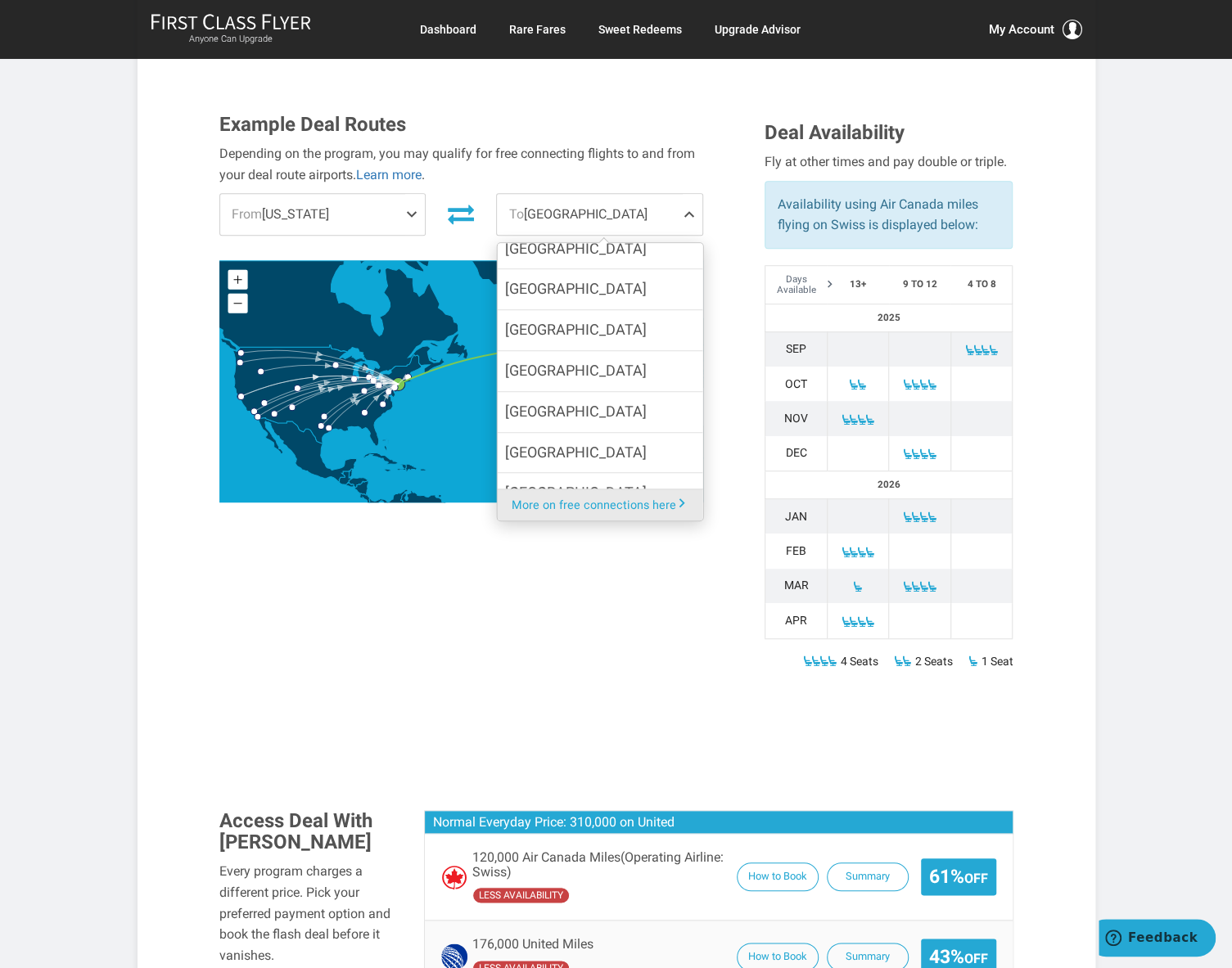
click at [596, 612] on div "Example Deal Routes Depending on the program, you may qualify for free connecti…" at bounding box center [616, 405] width 818 height 582
